Goal: Task Accomplishment & Management: Manage account settings

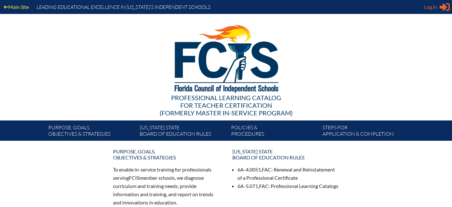
click at [433, 7] on span "Log in" at bounding box center [430, 7] width 13 height 8
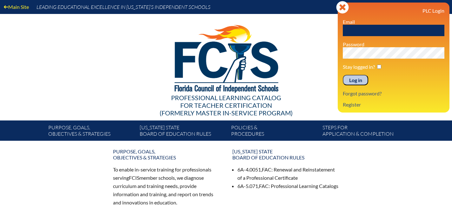
click at [369, 31] on input "text" at bounding box center [394, 30] width 102 height 11
type input "[PERSON_NAME][EMAIL_ADDRESS][DOMAIN_NAME]"
click at [343, 75] on input "Log in" at bounding box center [355, 80] width 25 height 11
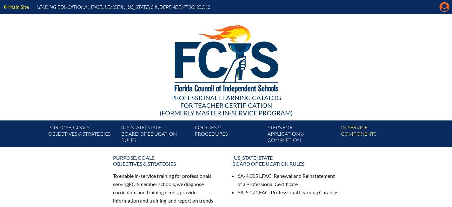
click at [441, 10] on icon "Manage account" at bounding box center [444, 7] width 10 height 10
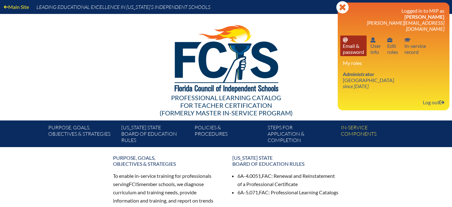
click at [353, 41] on link "Email password Email & password" at bounding box center [353, 46] width 26 height 21
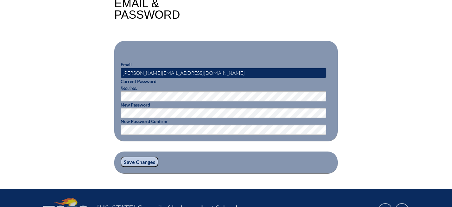
scroll to position [180, 0]
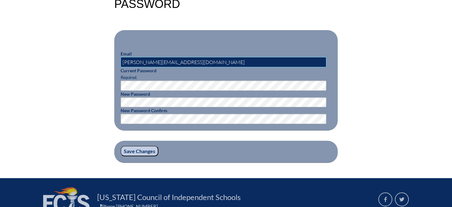
click at [181, 60] on input "[PERSON_NAME][EMAIL_ADDRESS][DOMAIN_NAME]" at bounding box center [224, 62] width 206 height 10
type input "skoch@lhprep.org"
click at [143, 152] on input "Save Changes" at bounding box center [140, 151] width 38 height 11
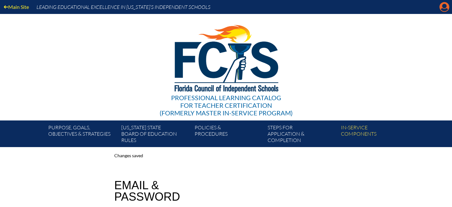
click at [440, 12] on icon "Manage account" at bounding box center [444, 7] width 10 height 10
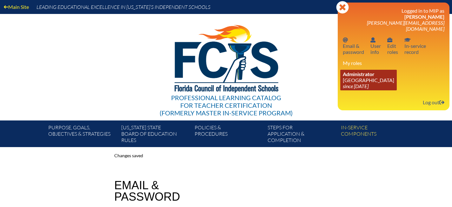
click at [363, 83] on icon "since [DATE]" at bounding box center [356, 86] width 26 height 6
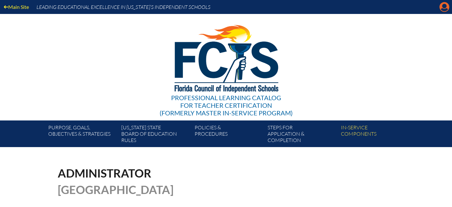
click at [444, 9] on icon "Manage account" at bounding box center [444, 7] width 10 height 10
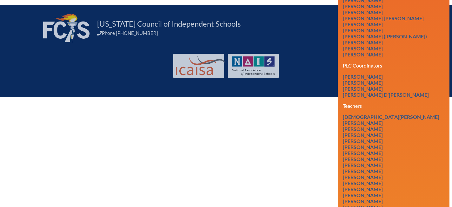
scroll to position [113, 0]
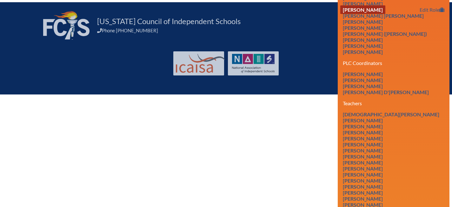
click at [361, 14] on link "Susan Koch" at bounding box center [362, 9] width 45 height 9
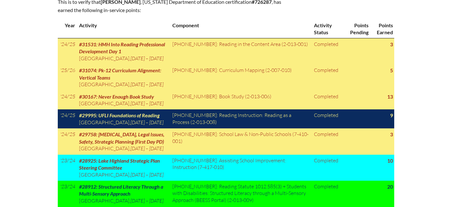
scroll to position [342, 0]
